Goal: Task Accomplishment & Management: Manage account settings

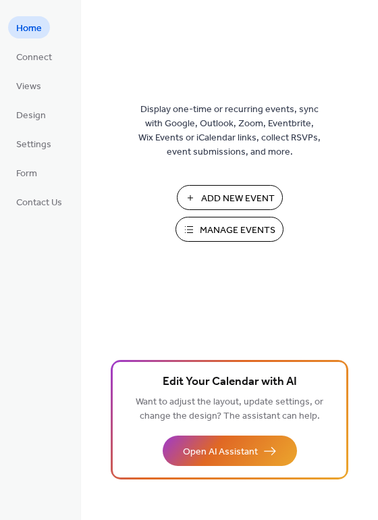
click at [261, 232] on span "Manage Events" at bounding box center [238, 230] width 76 height 14
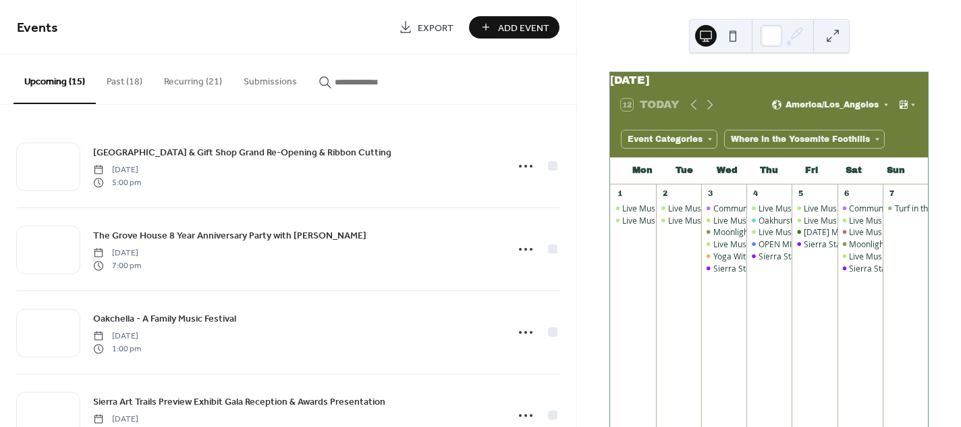
click at [263, 90] on button "Submissions" at bounding box center [270, 79] width 75 height 48
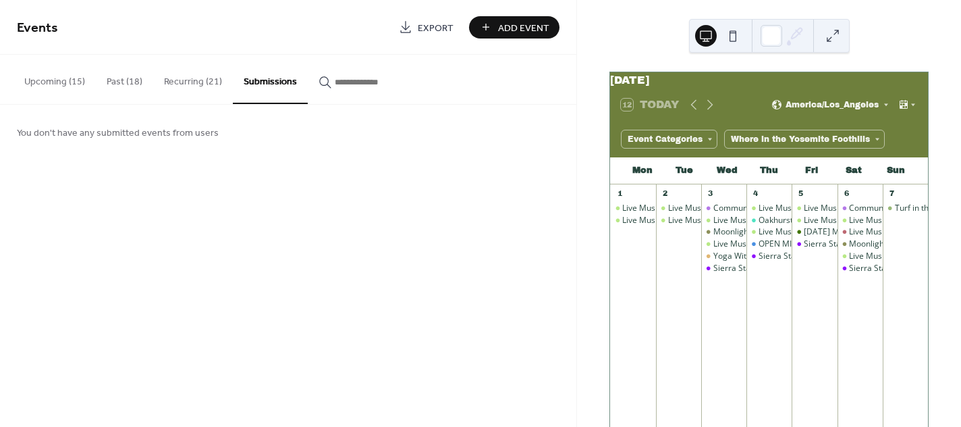
click at [47, 79] on button "Upcoming (15)" at bounding box center [55, 79] width 82 height 48
